Goal: Find specific page/section: Find specific page/section

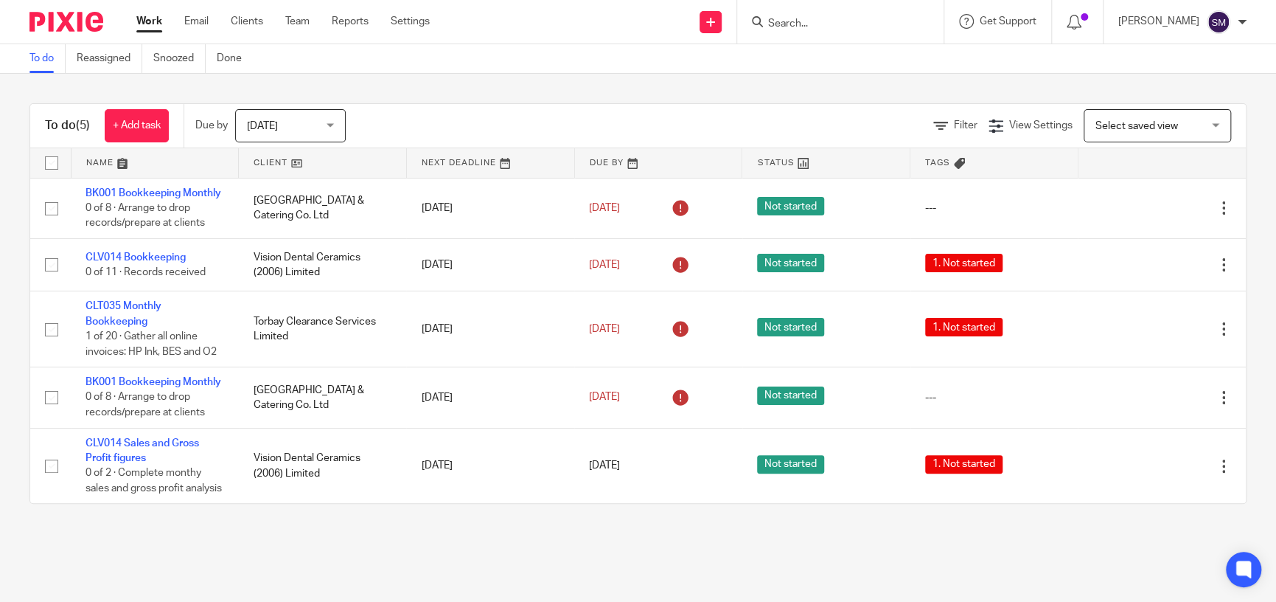
drag, startPoint x: 1076, startPoint y: 109, endPoint x: 1021, endPoint y: 85, distance: 59.7
click at [1021, 85] on div "To do (5) + Add task Due by Today Today Today Tomorrow This week Next week This…" at bounding box center [638, 303] width 1276 height 459
drag, startPoint x: 138, startPoint y: 490, endPoint x: 121, endPoint y: 588, distance: 98.8
drag, startPoint x: 116, startPoint y: 594, endPoint x: 77, endPoint y: 558, distance: 52.7
click at [72, 584] on main "To do Reassigned Snoozed Done To do (5) + Add task Due by Today Today Today Tom…" at bounding box center [638, 301] width 1276 height 602
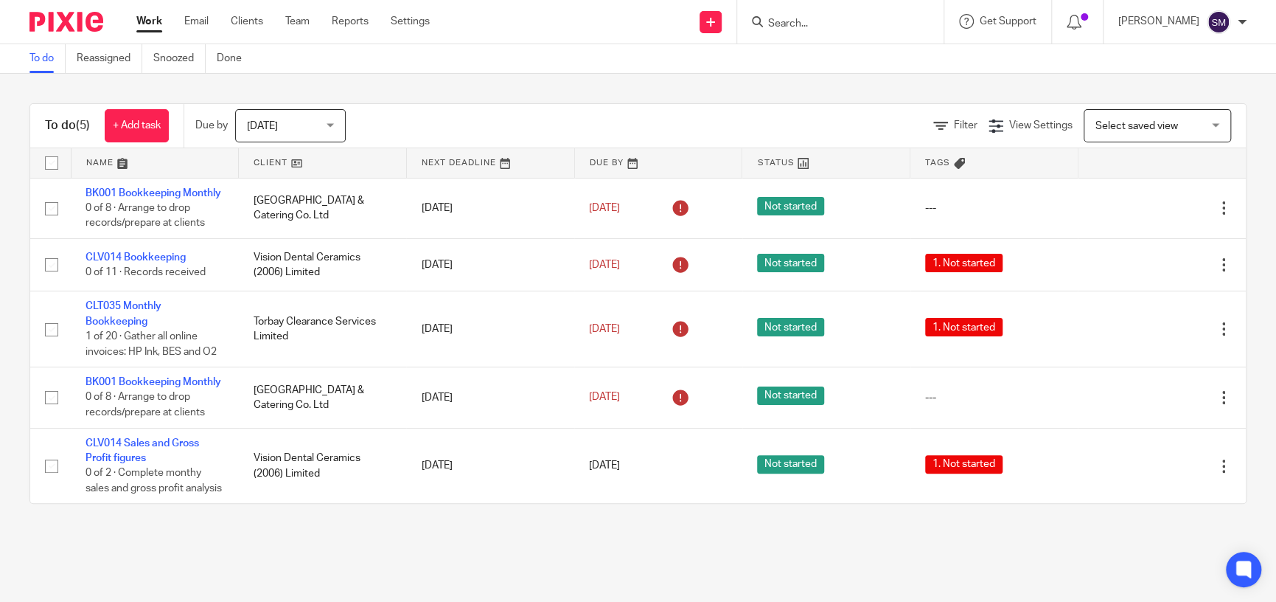
click at [811, 29] on input "Search" at bounding box center [833, 24] width 133 height 13
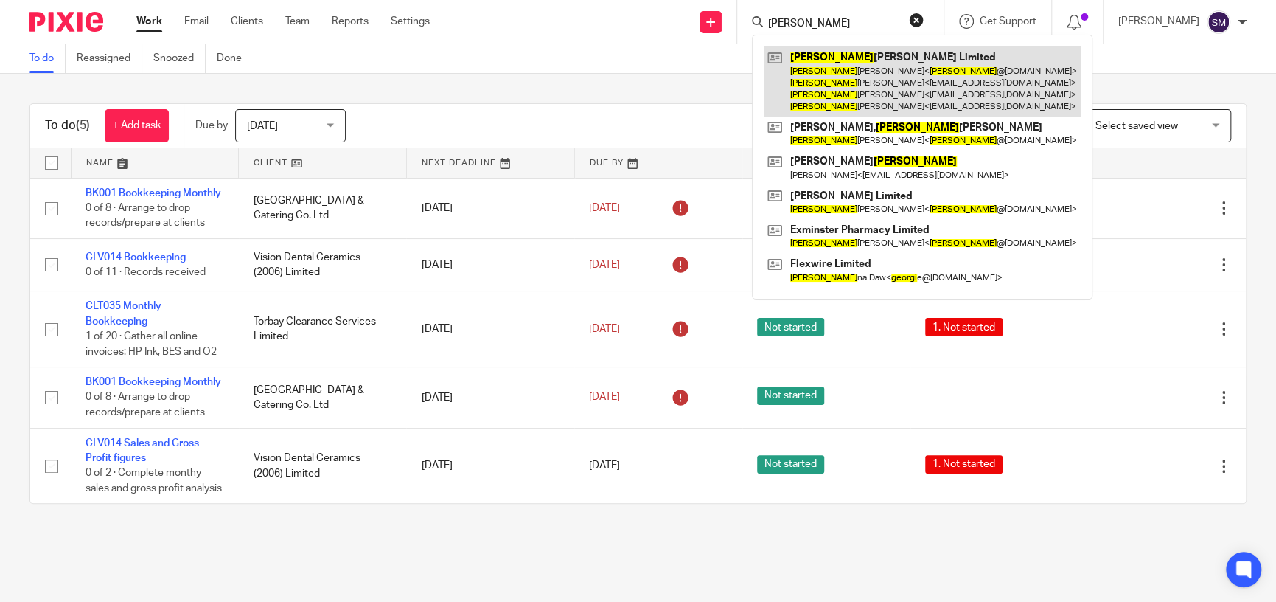
type input "george"
click at [837, 72] on link at bounding box center [922, 81] width 317 height 70
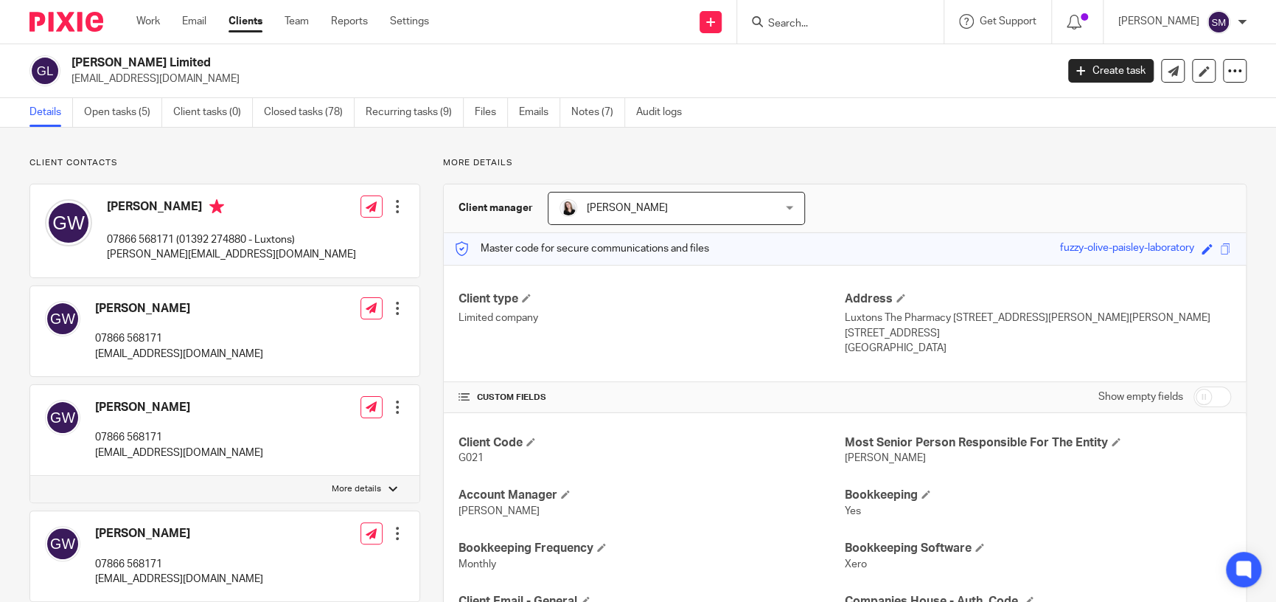
click at [166, 203] on h4 "[PERSON_NAME]" at bounding box center [231, 208] width 249 height 18
click at [604, 111] on link "Notes (7)" at bounding box center [598, 112] width 54 height 29
